Goal: Find specific page/section: Find specific page/section

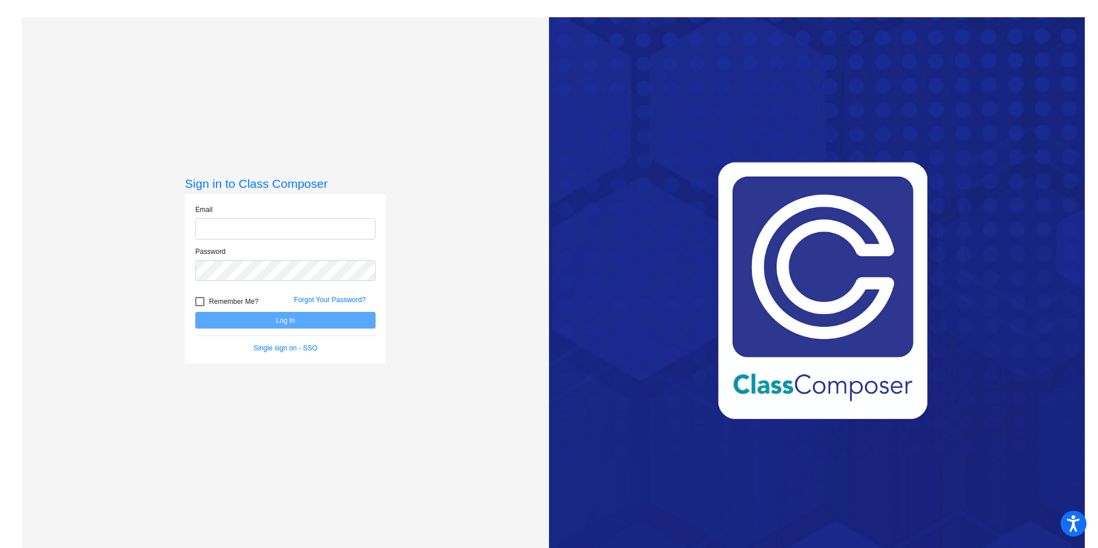
click at [246, 229] on input "email" at bounding box center [285, 228] width 180 height 21
type input "[EMAIL_ADDRESS][DOMAIN_NAME]"
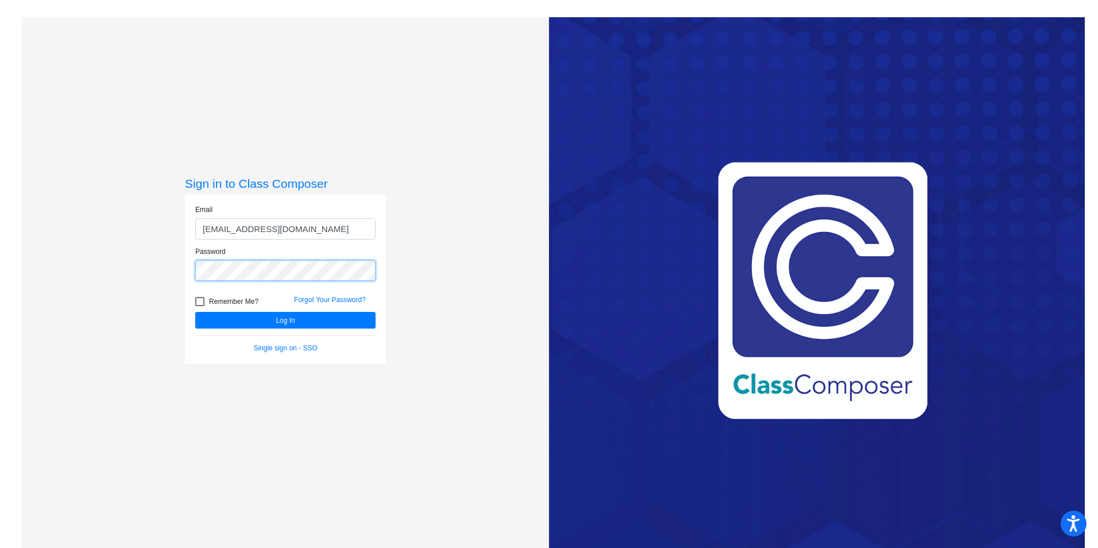
click at [195, 312] on button "Log In" at bounding box center [285, 320] width 180 height 17
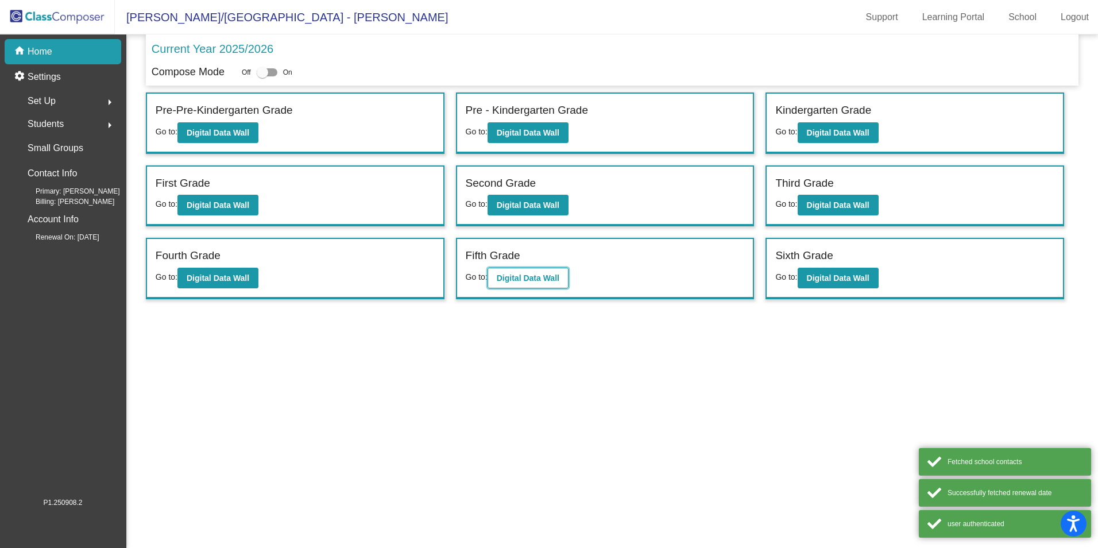
click at [546, 280] on b "Digital Data Wall" at bounding box center [528, 277] width 63 height 9
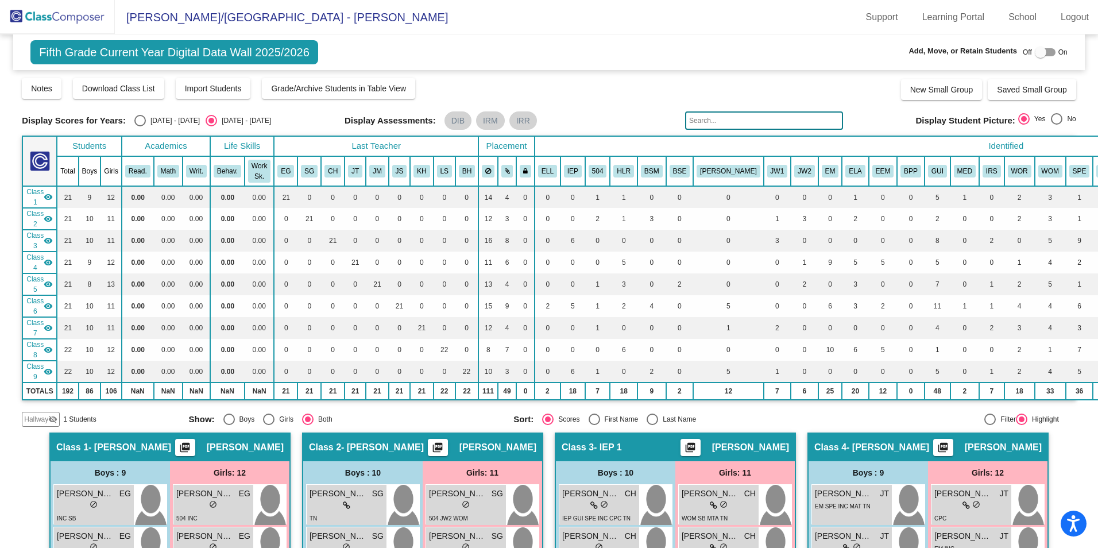
click at [715, 115] on input "text" at bounding box center [764, 120] width 158 height 18
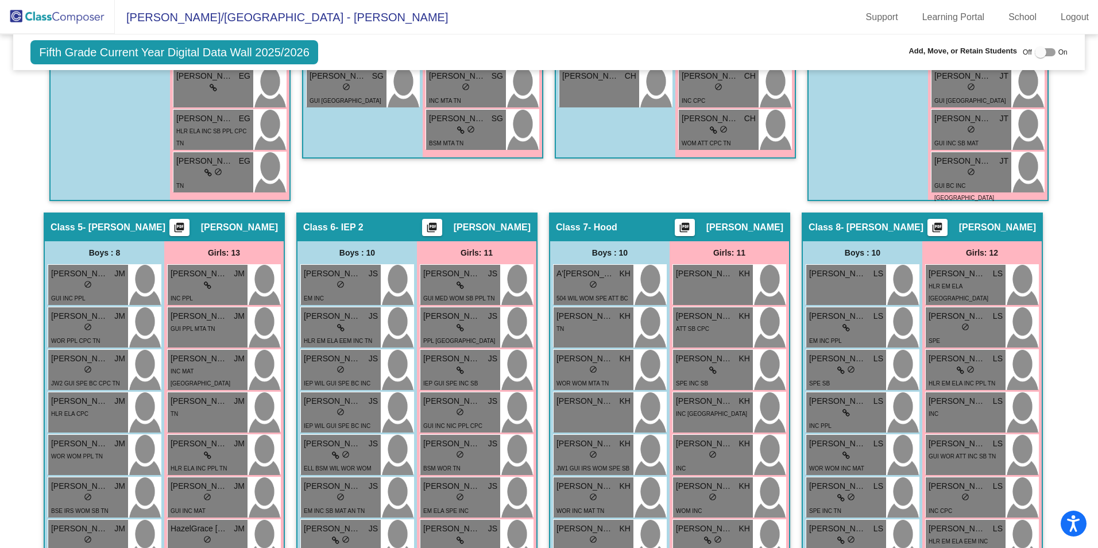
scroll to position [696, 0]
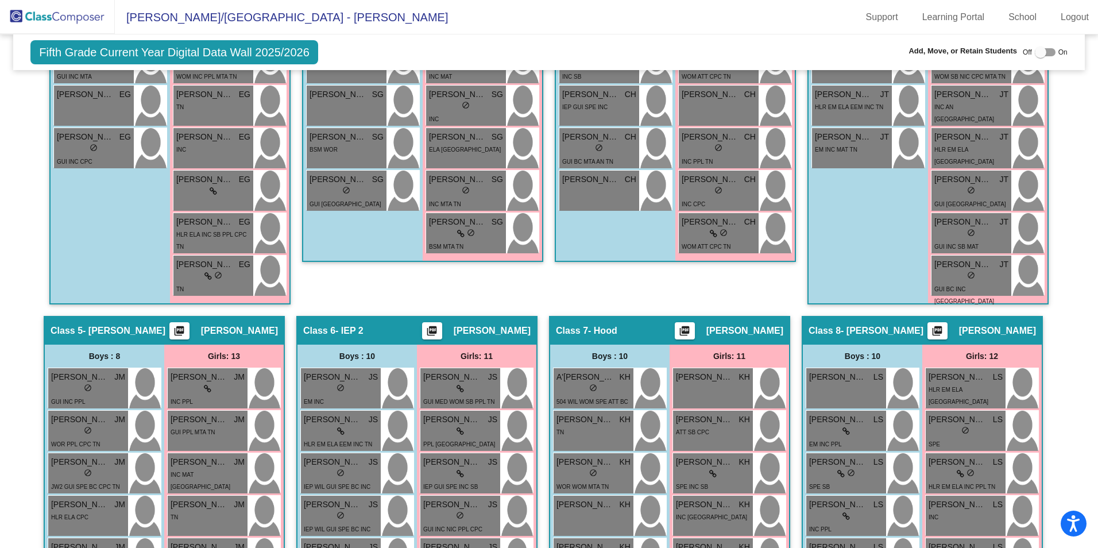
type input "[PERSON_NAME]"
